Goal: Transaction & Acquisition: Purchase product/service

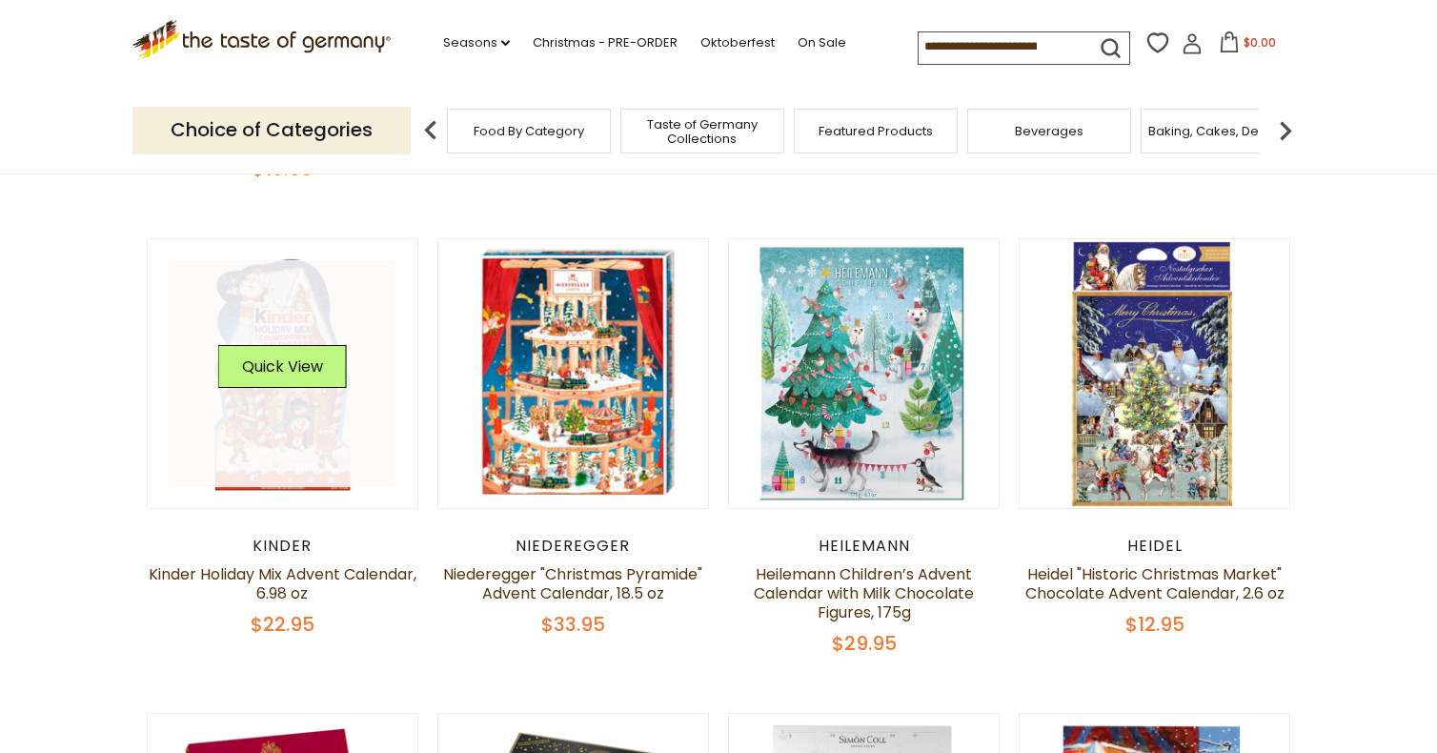
scroll to position [629, 0]
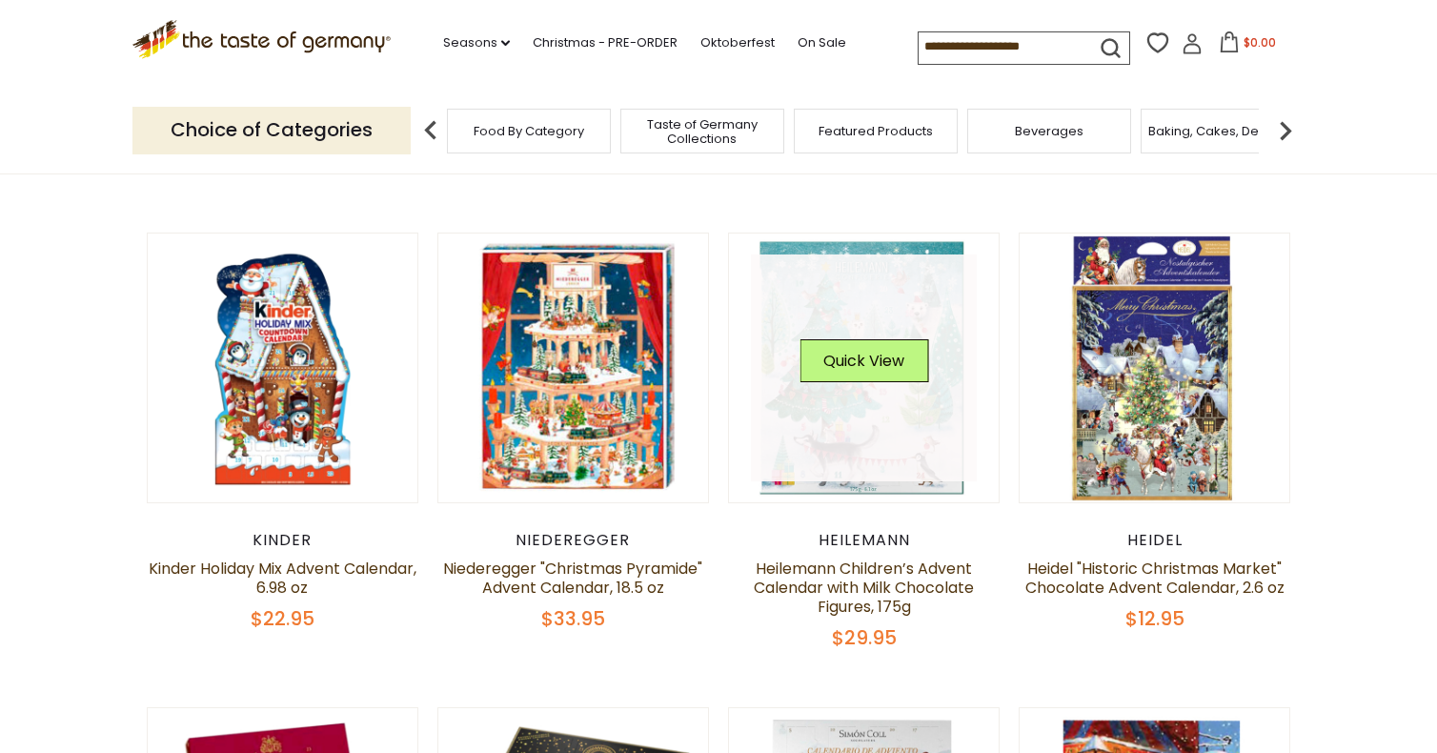
click at [894, 384] on link at bounding box center [864, 367] width 227 height 227
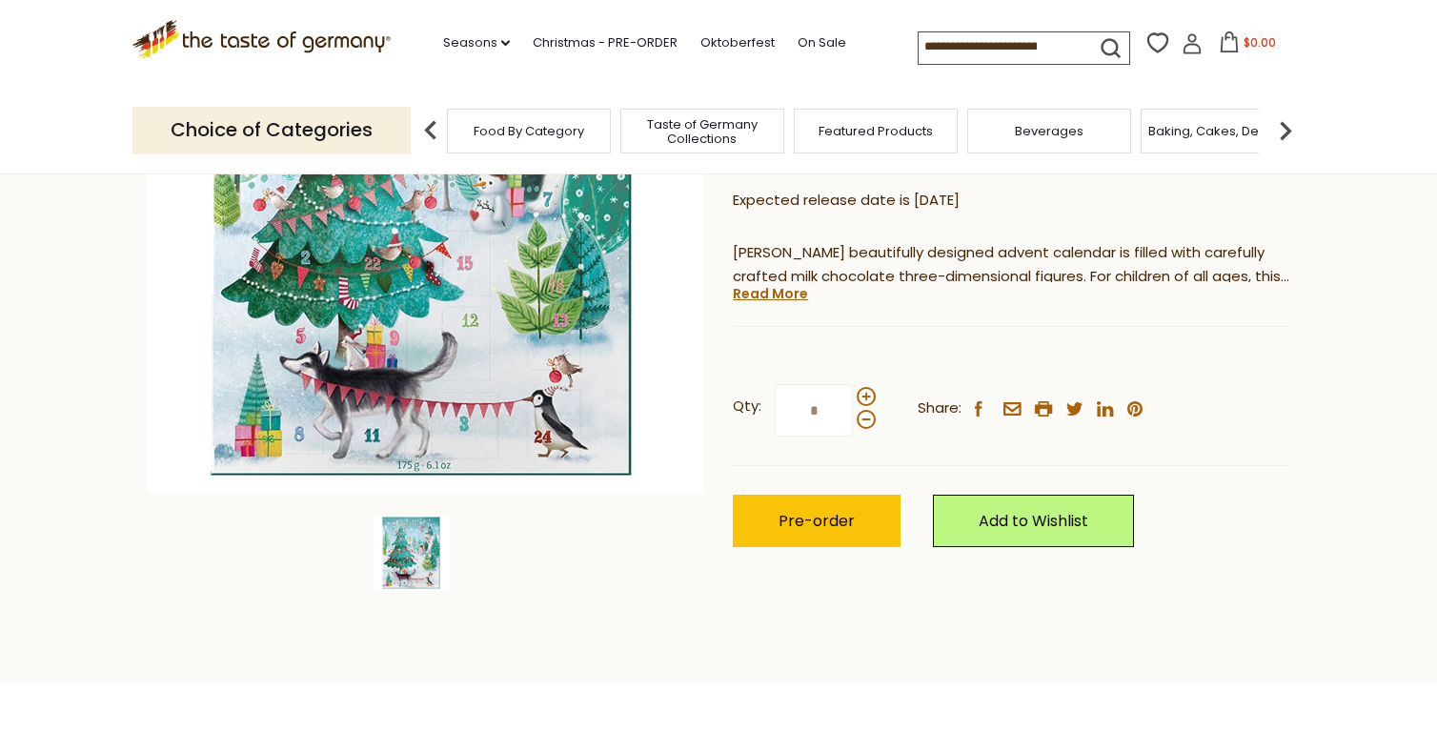
scroll to position [306, 0]
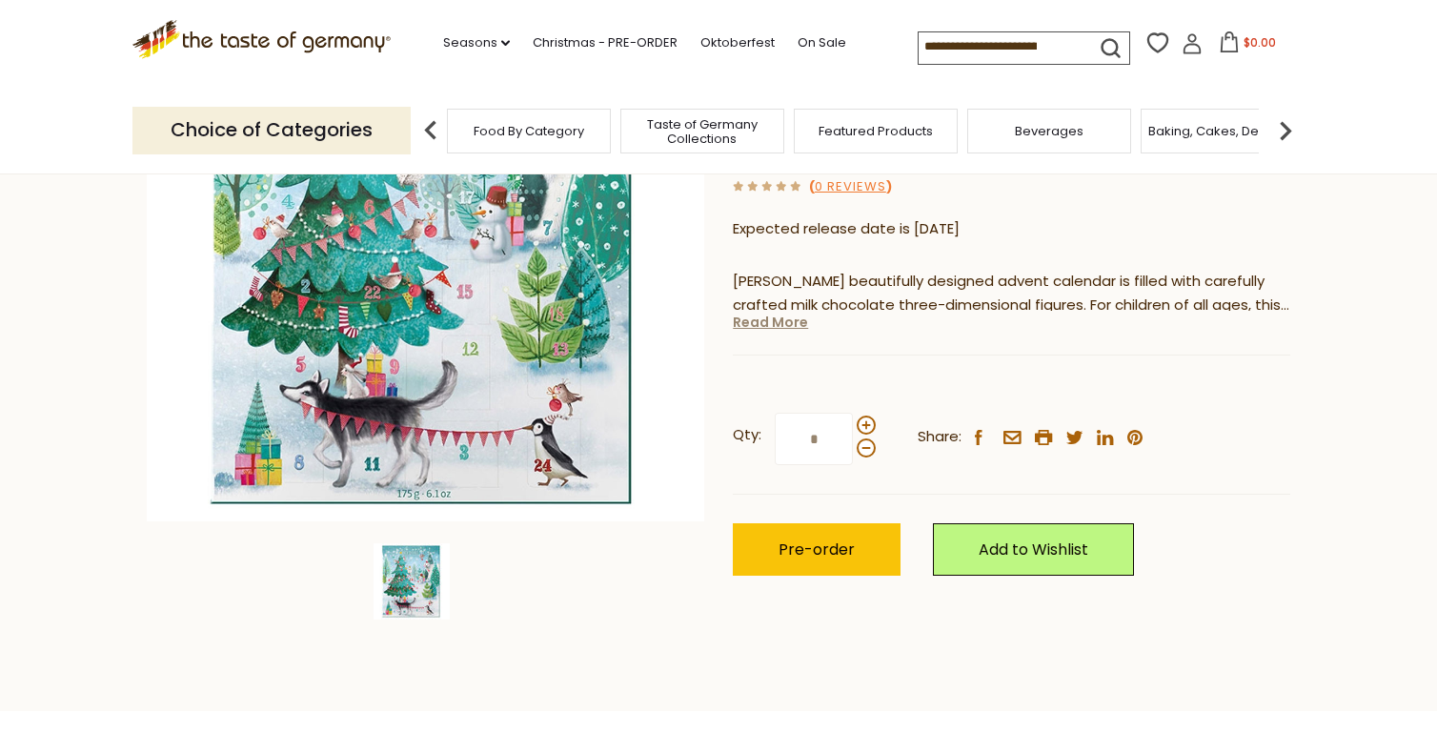
click at [757, 319] on link "Read More" at bounding box center [770, 322] width 75 height 19
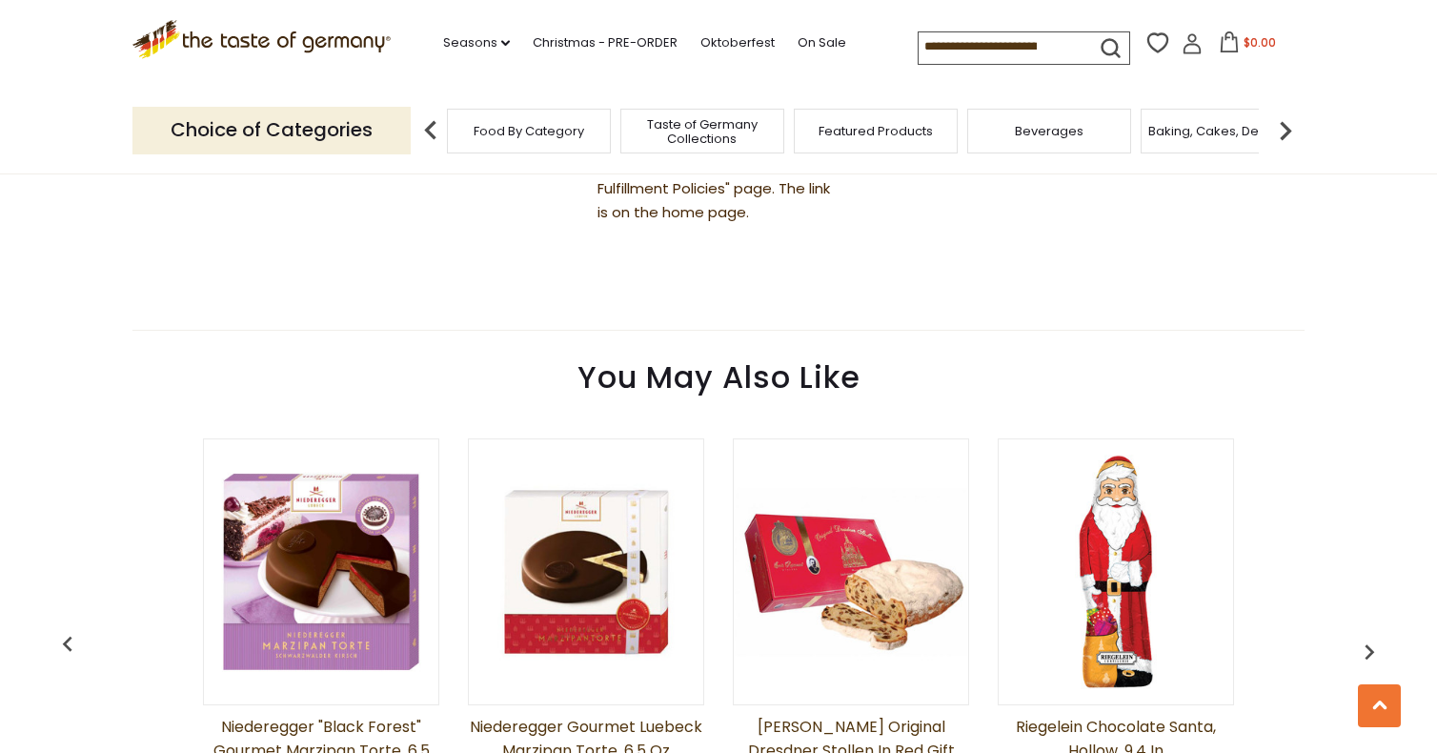
scroll to position [1358, 0]
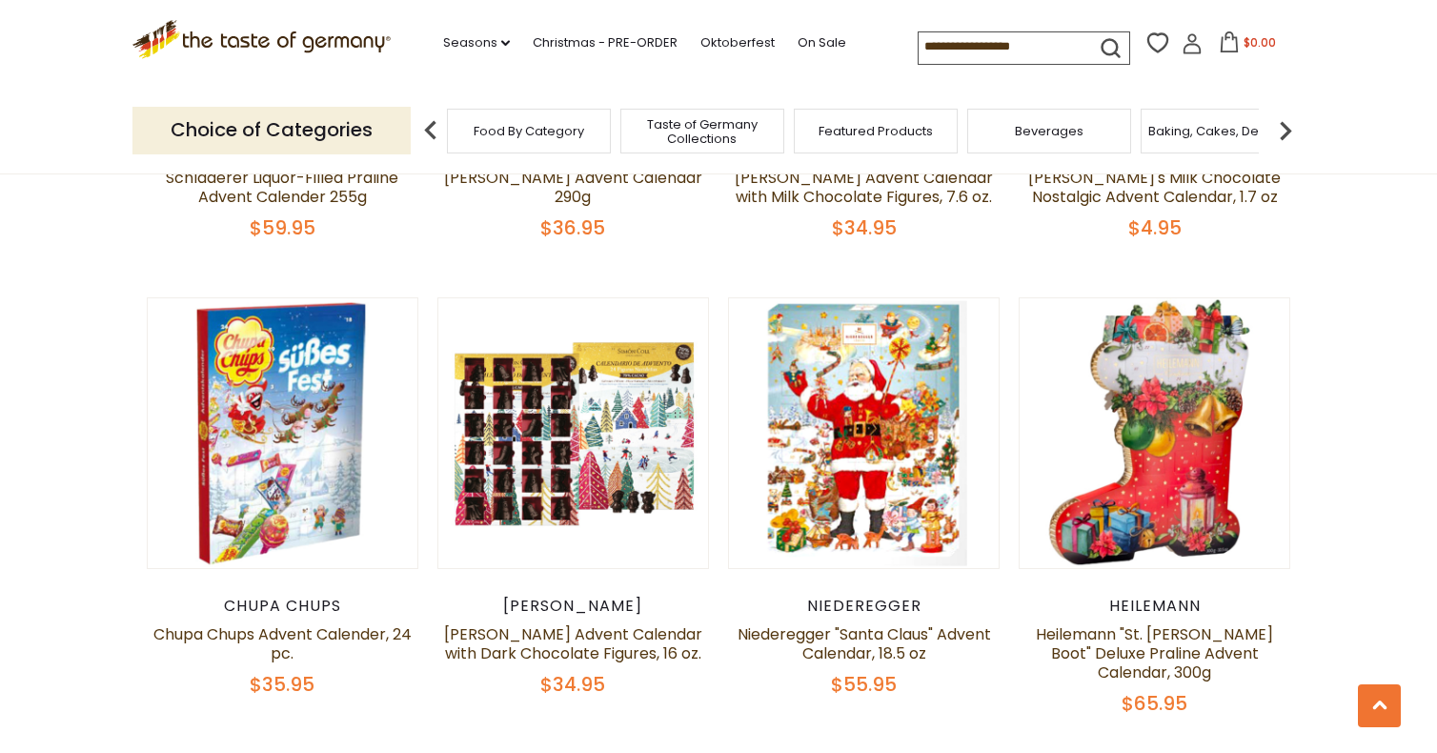
scroll to position [1491, 0]
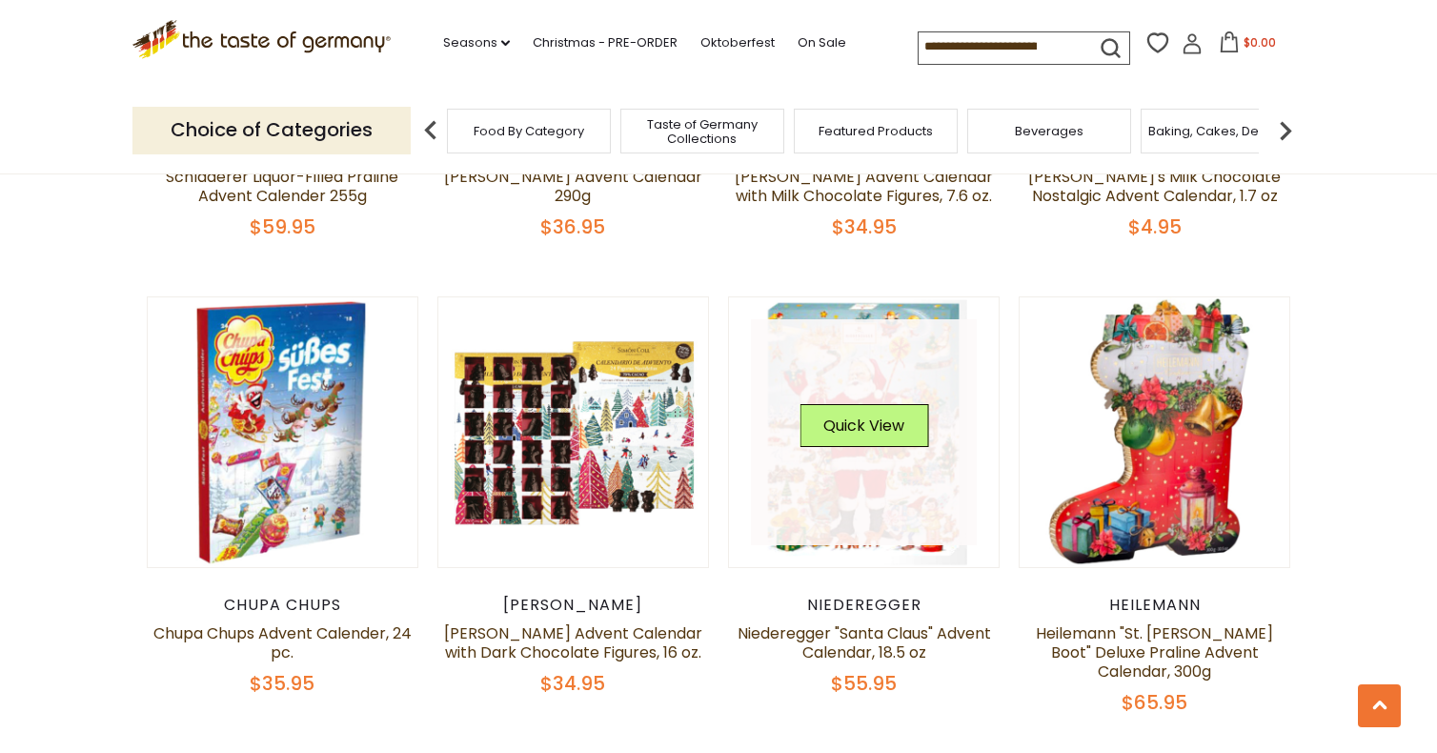
click at [869, 473] on link at bounding box center [864, 432] width 227 height 227
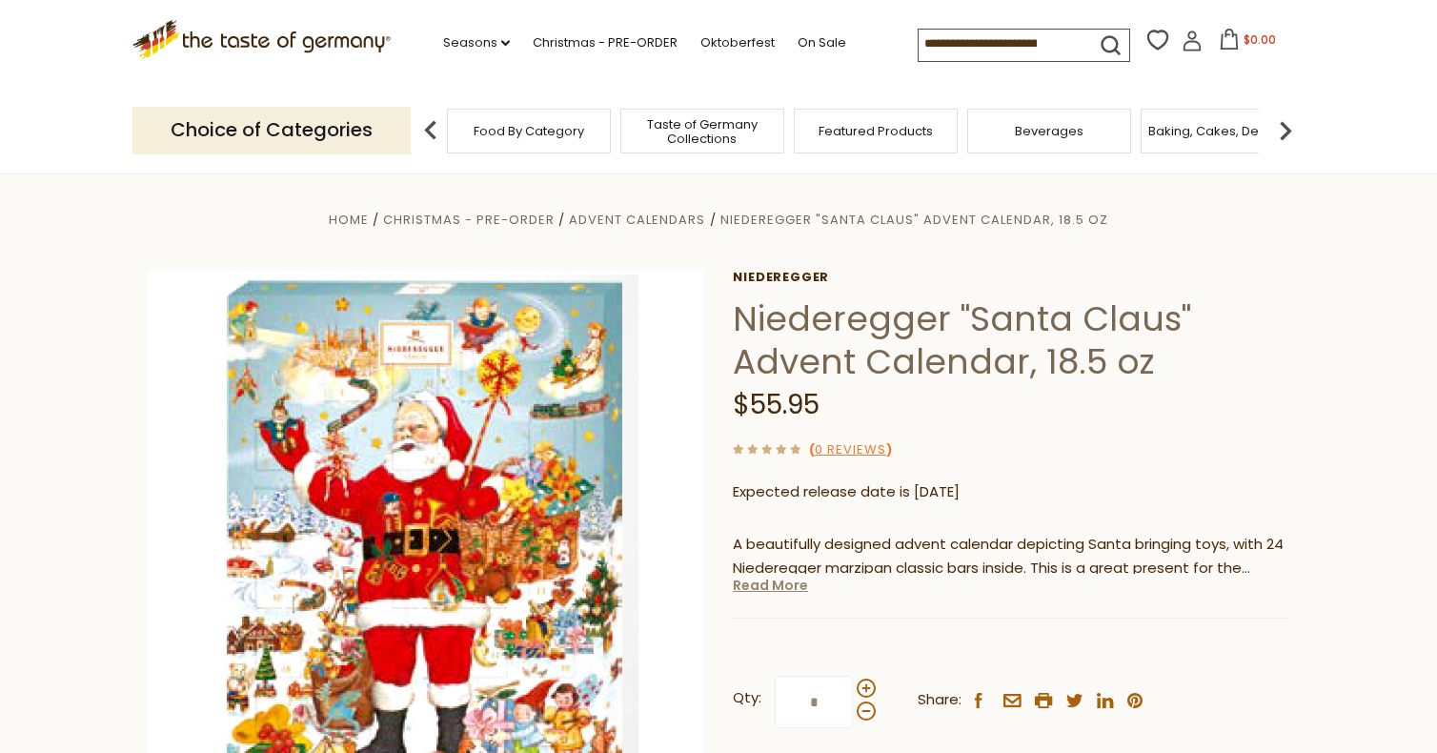
click at [769, 585] on link "Read More" at bounding box center [770, 584] width 75 height 19
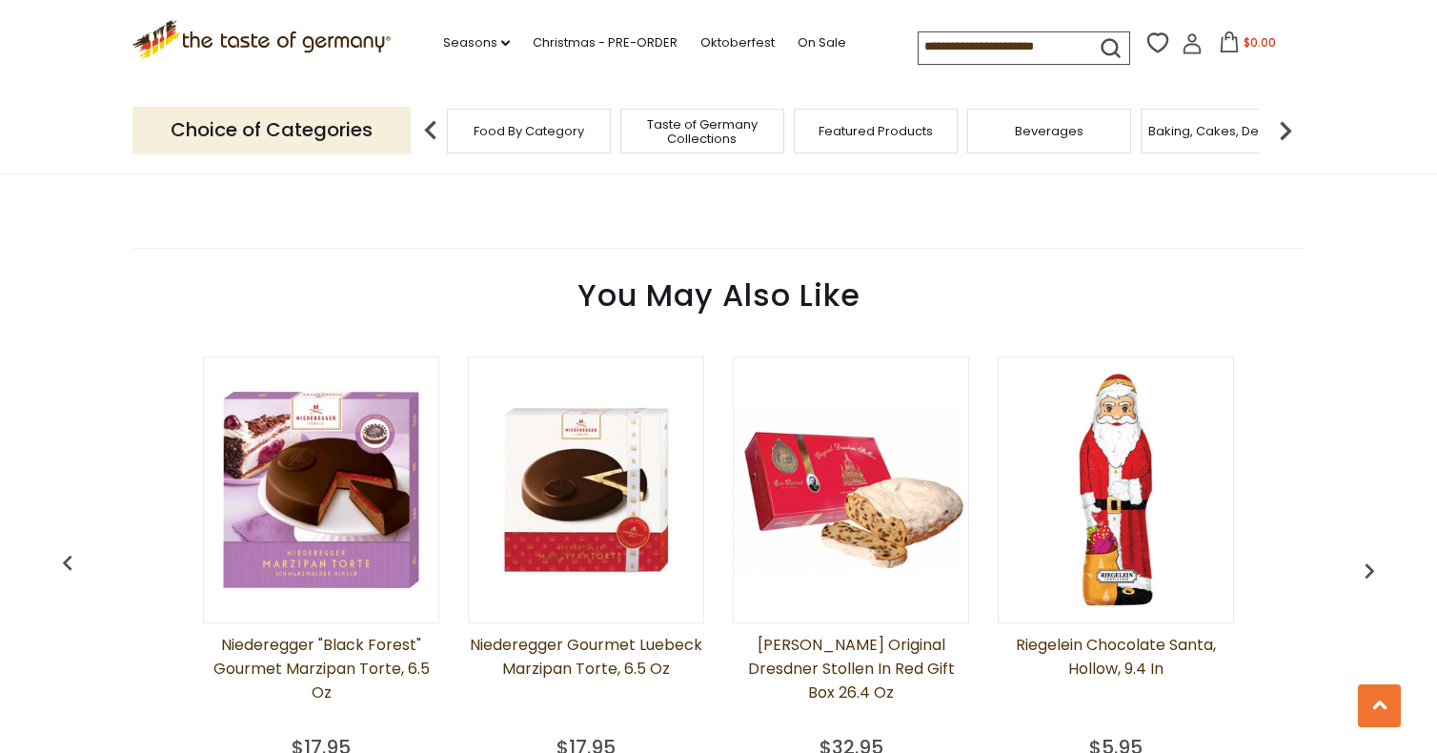
scroll to position [1273, 0]
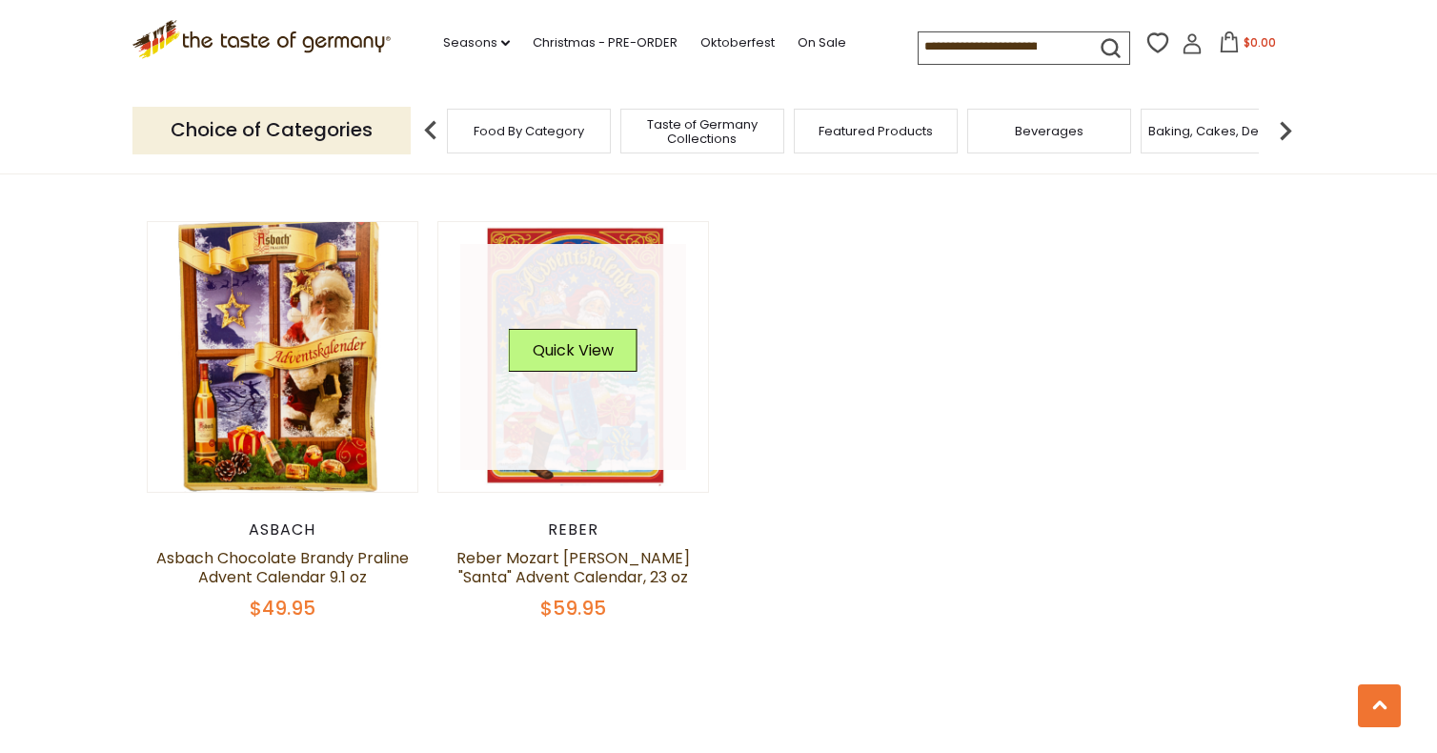
scroll to position [3487, 0]
